Goal: Information Seeking & Learning: Learn about a topic

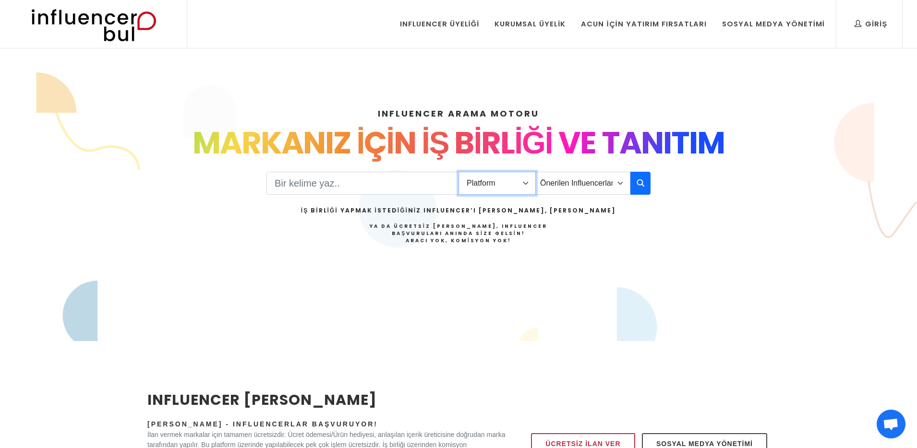
click at [535, 190] on select "Platform Instagram Facebook Youtube Tiktok Twitter Twitch" at bounding box center [496, 183] width 77 height 23
click at [529, 189] on select "Platform Instagram Facebook Youtube Tiktok Twitter Twitch" at bounding box center [496, 183] width 77 height 23
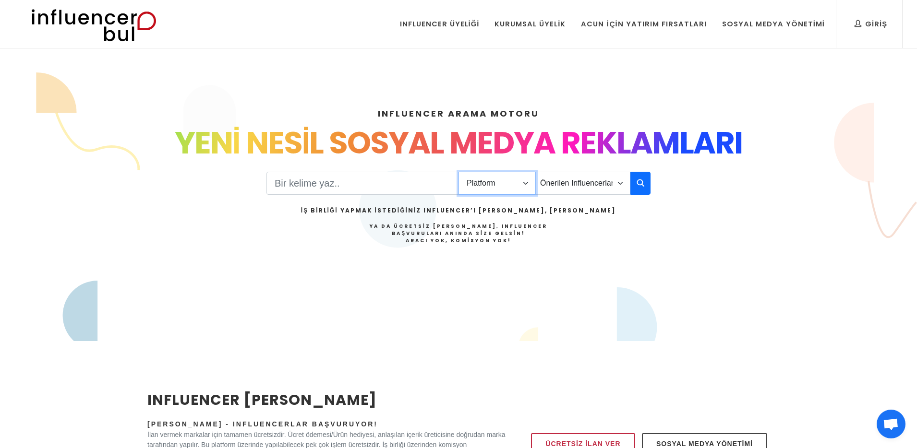
select select "1"
click at [458, 172] on select "Platform Instagram Facebook Youtube Tiktok Twitter Twitch" at bounding box center [496, 183] width 77 height 23
click at [661, 26] on div "Acun İçin Yatırım Fırsatları" at bounding box center [643, 24] width 125 height 11
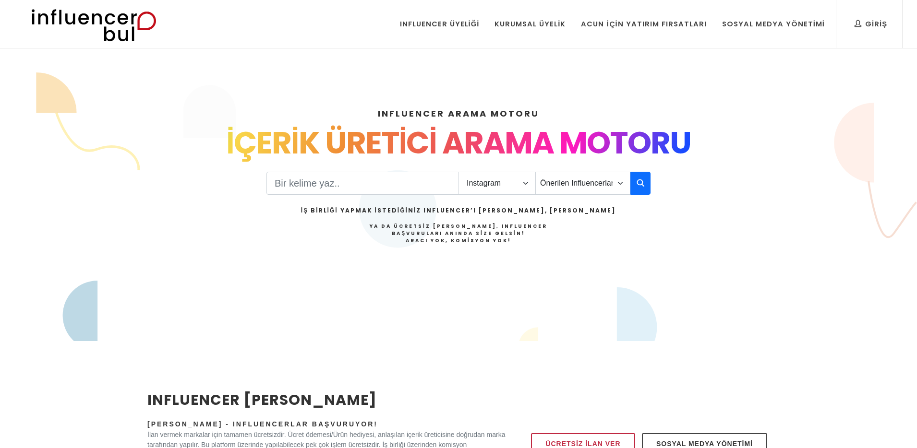
select select "1"
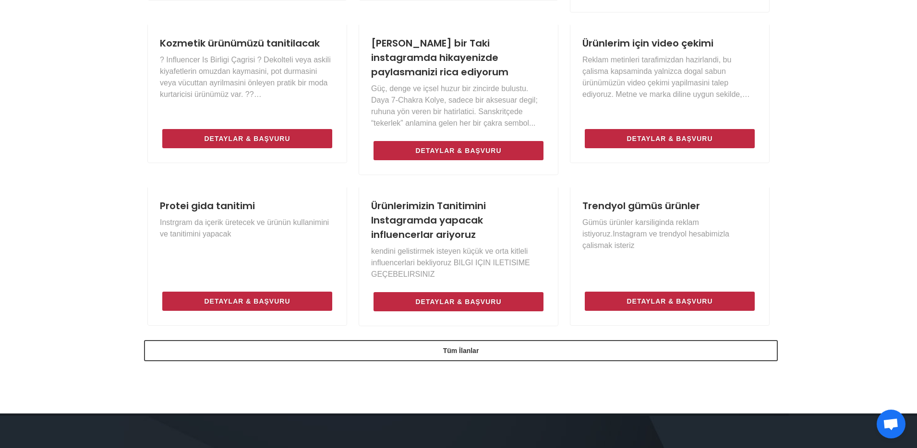
scroll to position [623, 0]
